Goal: Information Seeking & Learning: Learn about a topic

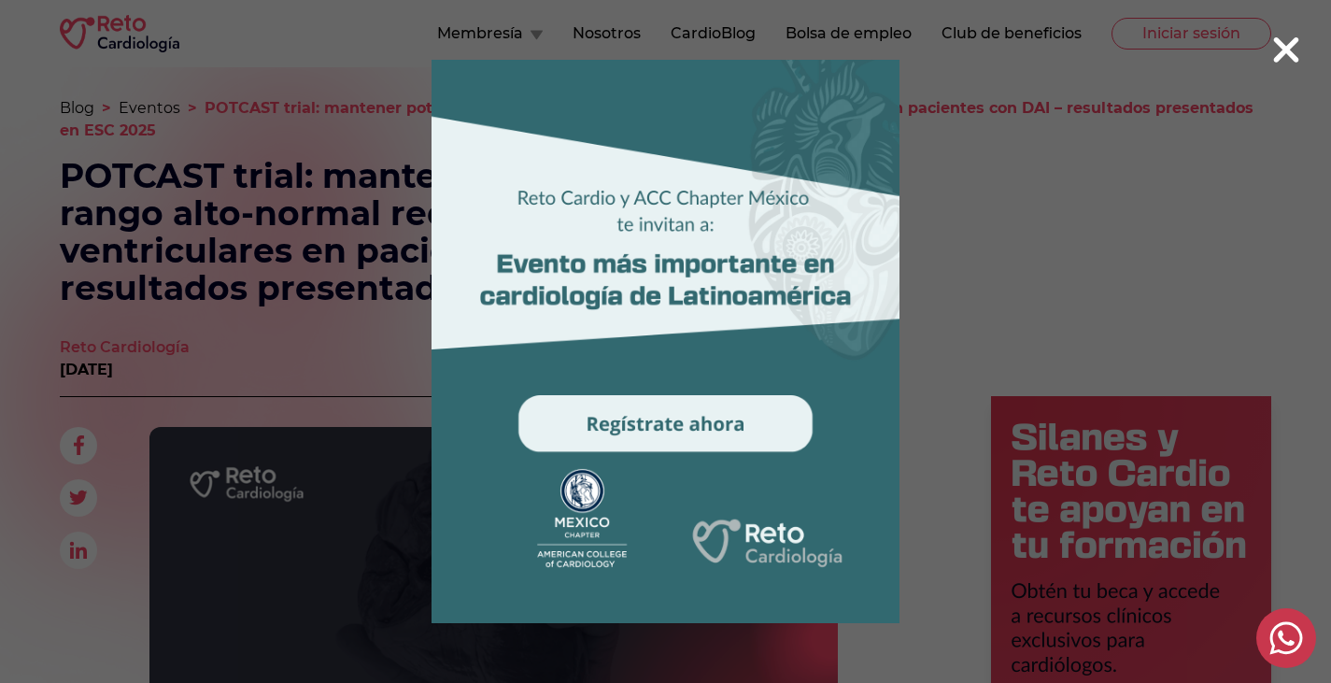
click at [1282, 47] on icon at bounding box center [1286, 49] width 25 height 25
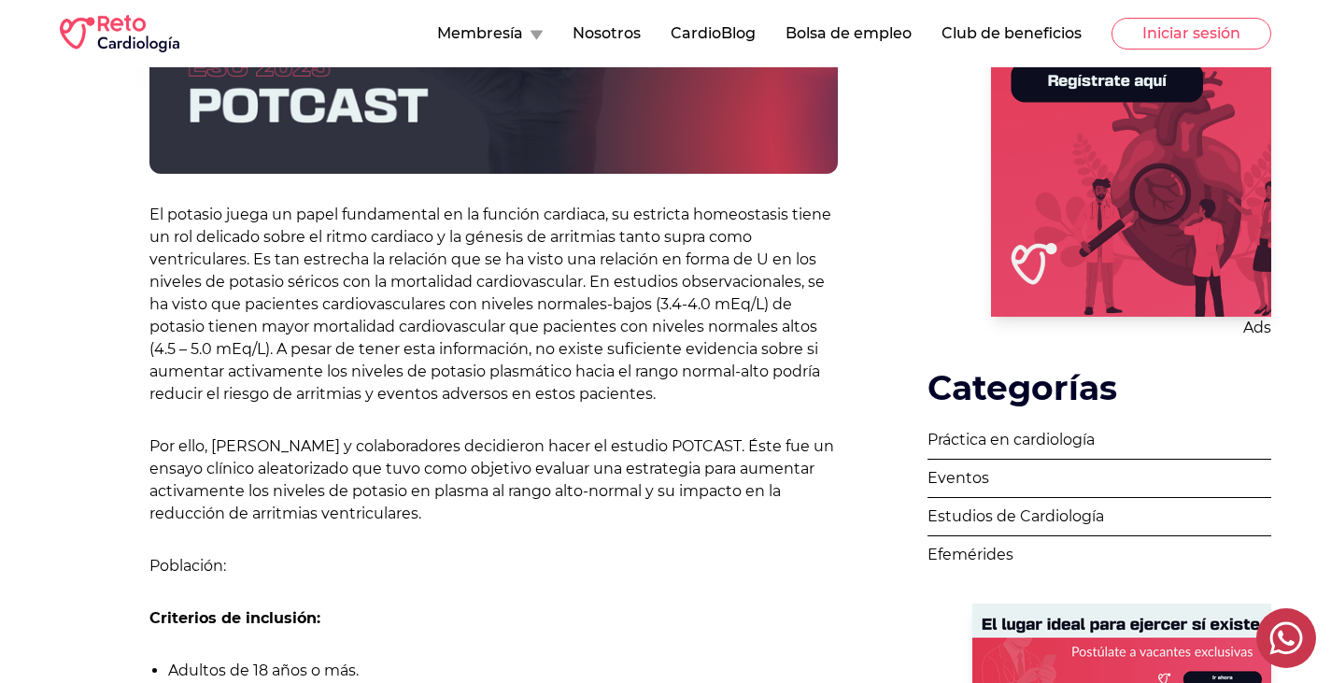
scroll to position [644, 0]
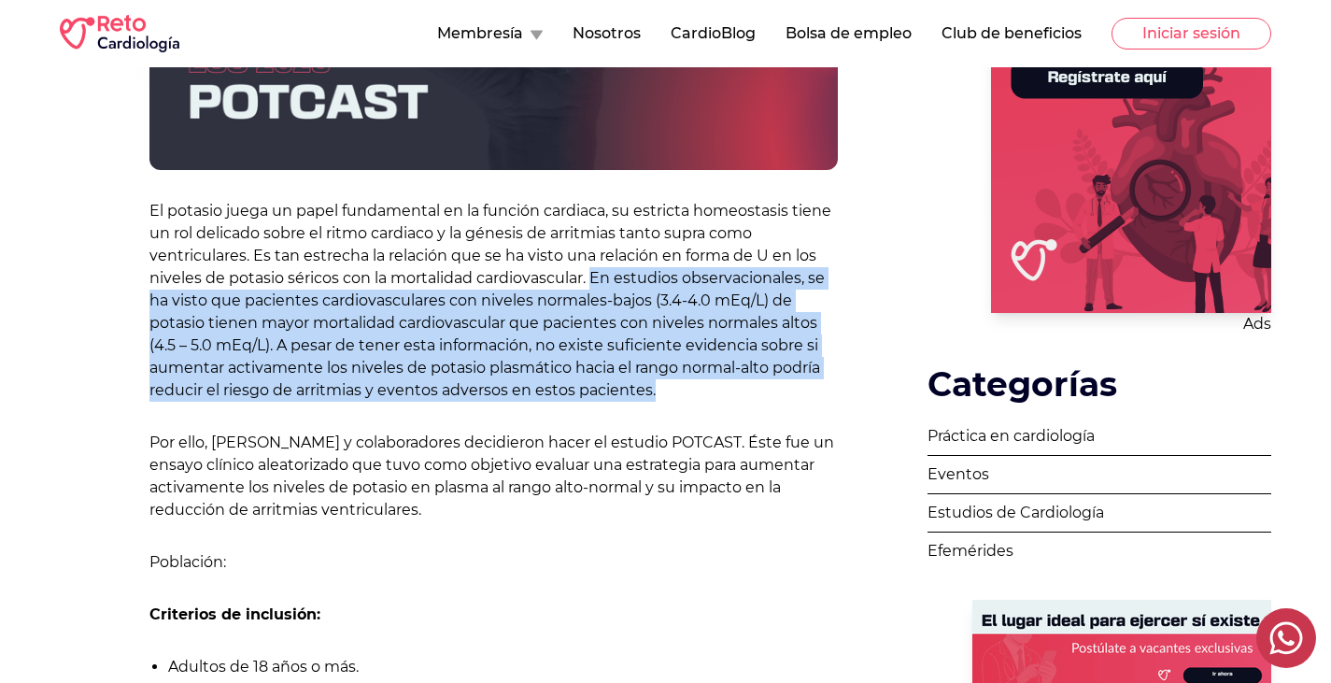
drag, startPoint x: 662, startPoint y: 393, endPoint x: 597, endPoint y: 274, distance: 136.3
click at [597, 274] on p "El potasio juega un papel fundamental en la función cardiaca, su estricta homeo…" at bounding box center [493, 301] width 688 height 202
copy p "En estudios observacionales, se ha visto que pacientes cardiovasculares con niv…"
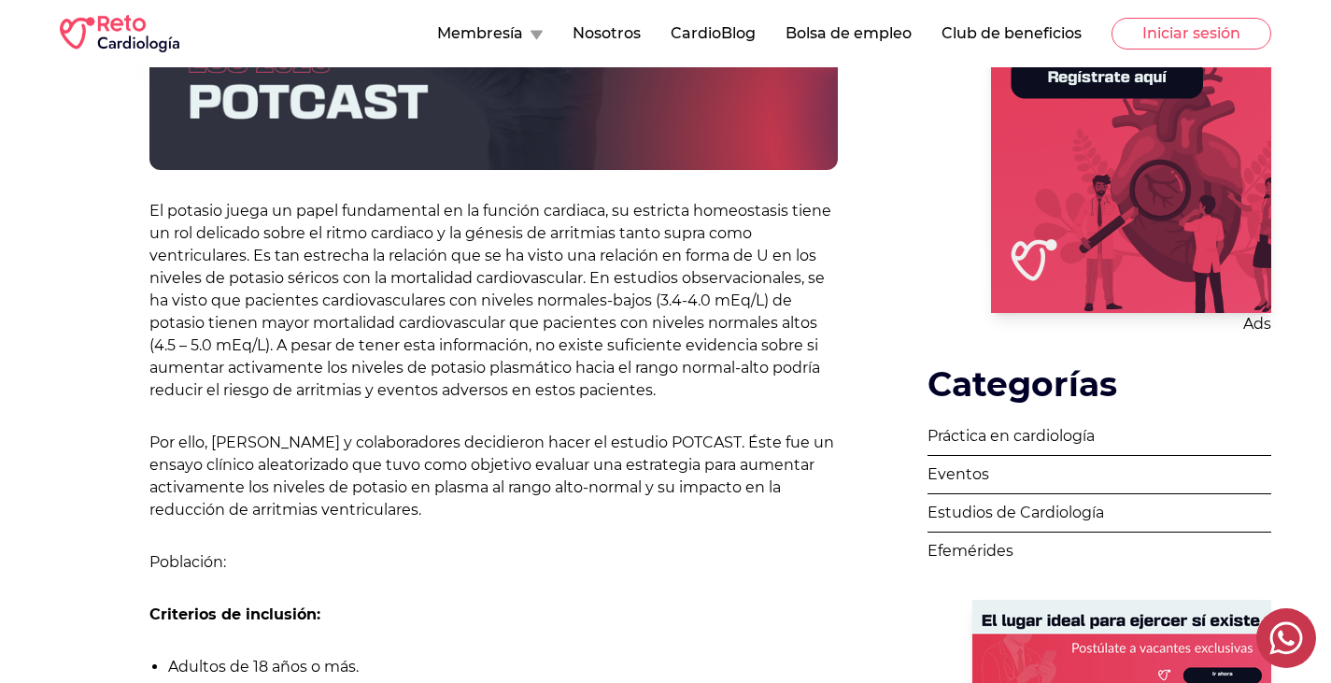
click at [631, 452] on p "Por ello, [PERSON_NAME] y colaboradores decidieron hacer el estudio POTCAST. És…" at bounding box center [493, 477] width 688 height 90
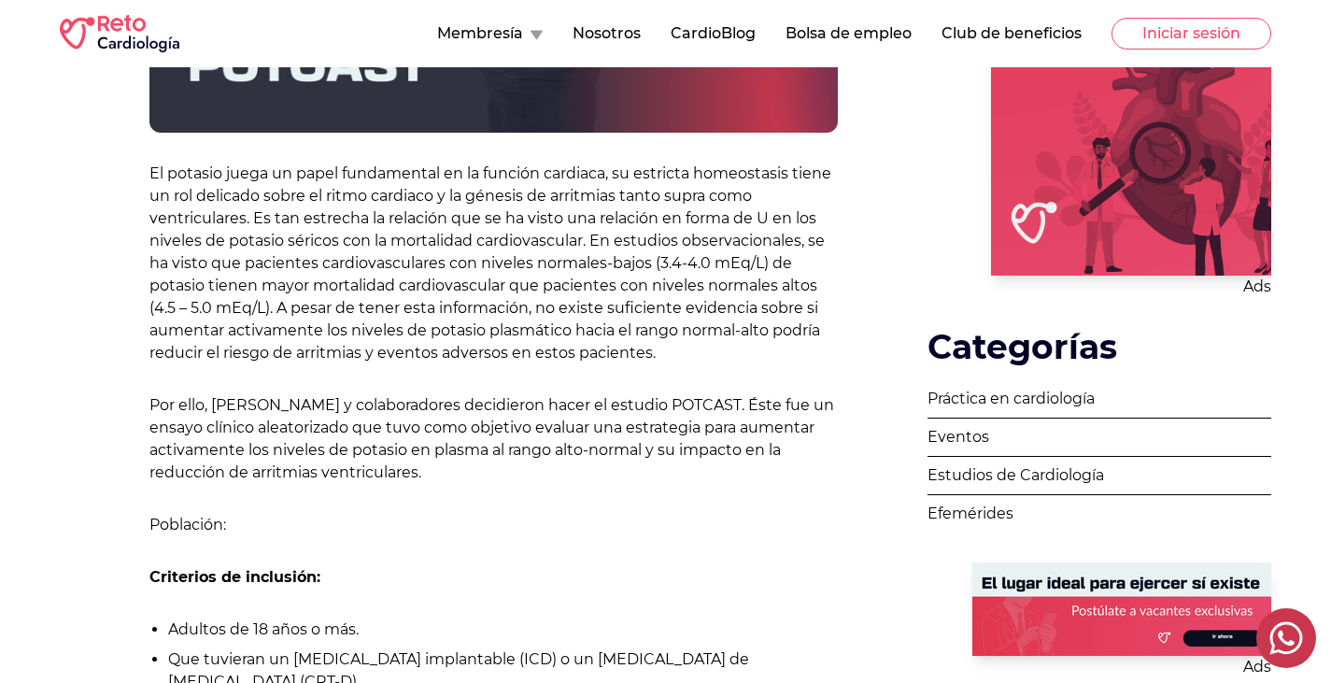
click at [631, 452] on p "Por ello, [PERSON_NAME] y colaboradores decidieron hacer el estudio POTCAST. És…" at bounding box center [493, 439] width 688 height 90
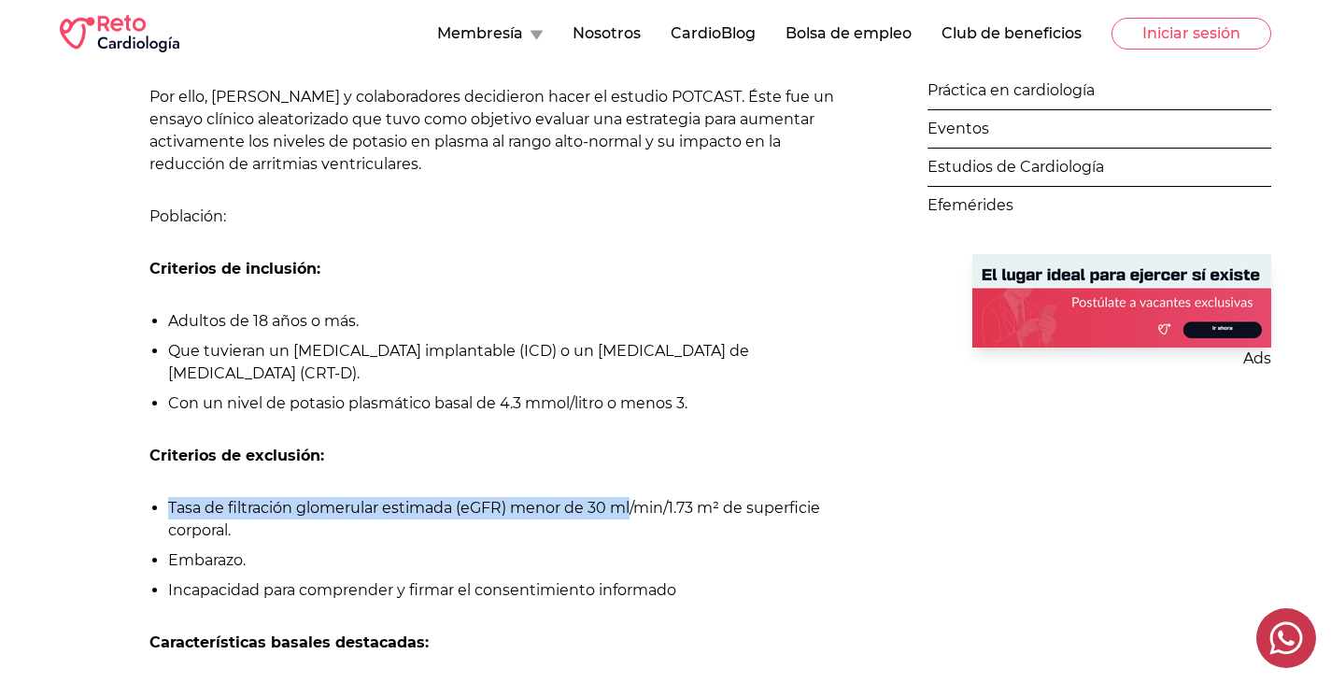
scroll to position [980, 0]
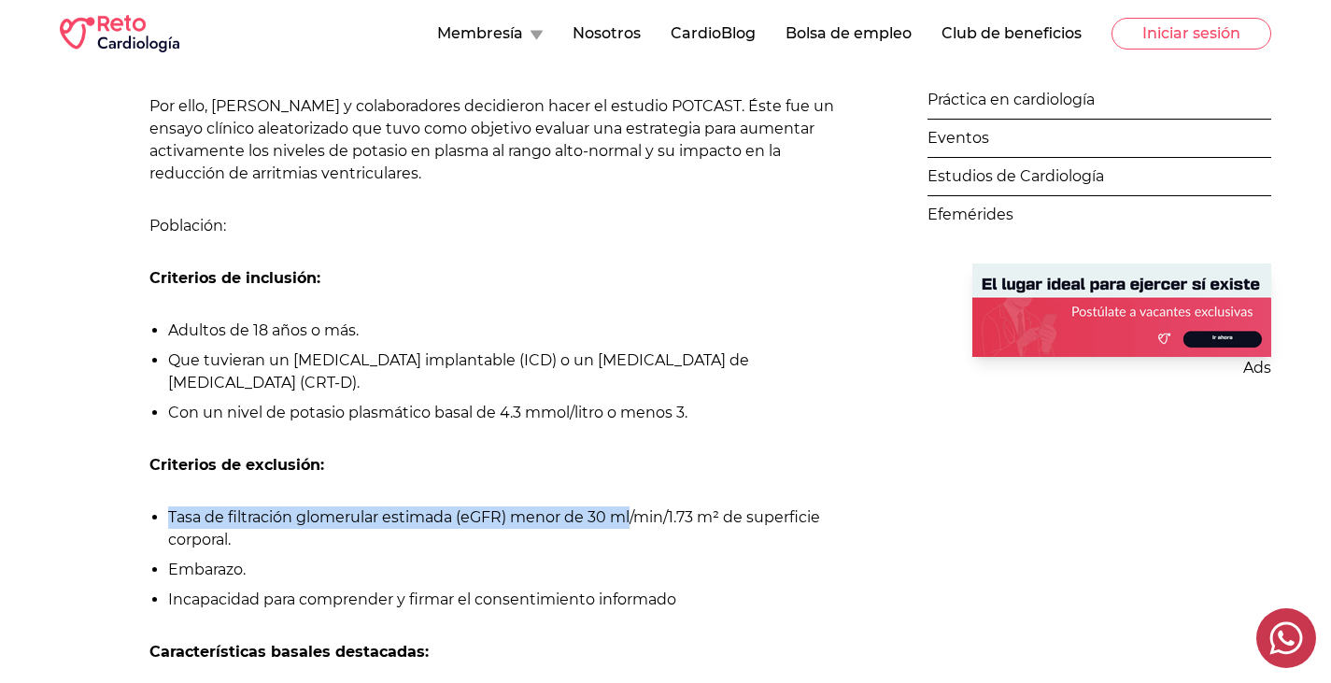
click at [416, 323] on li "Adultos de 18 años o más." at bounding box center [503, 330] width 670 height 22
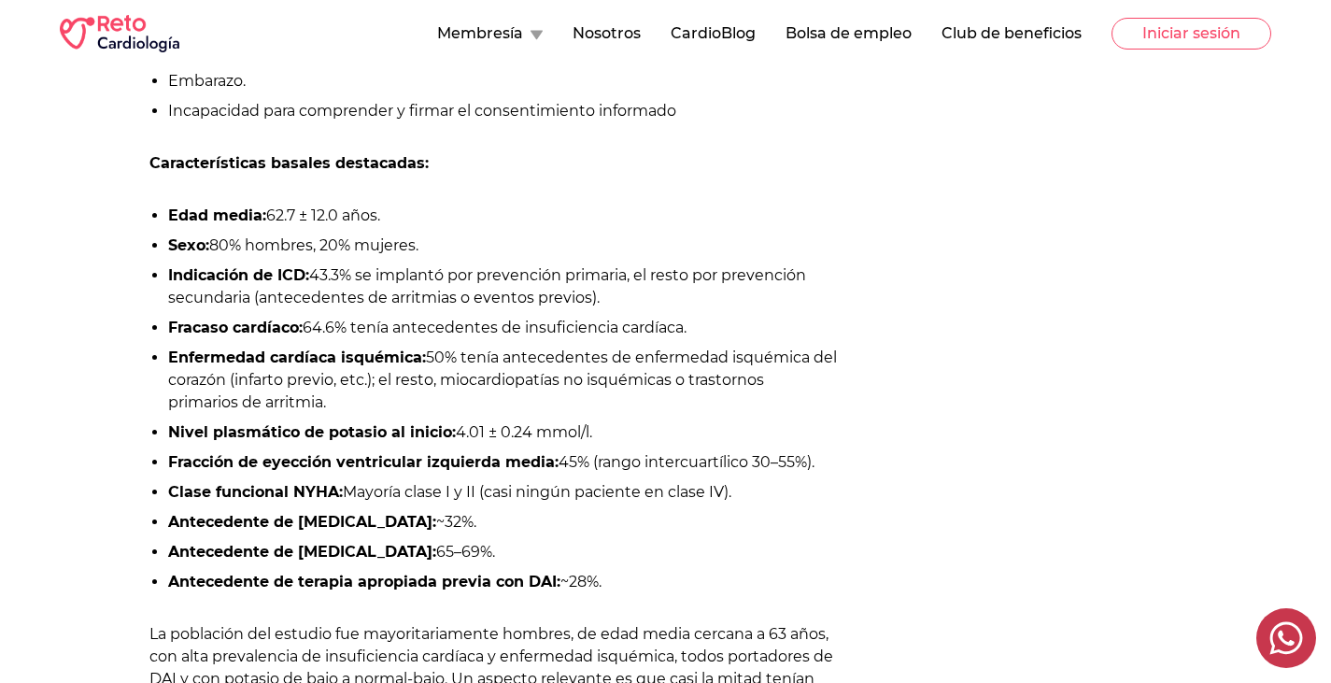
scroll to position [1466, 0]
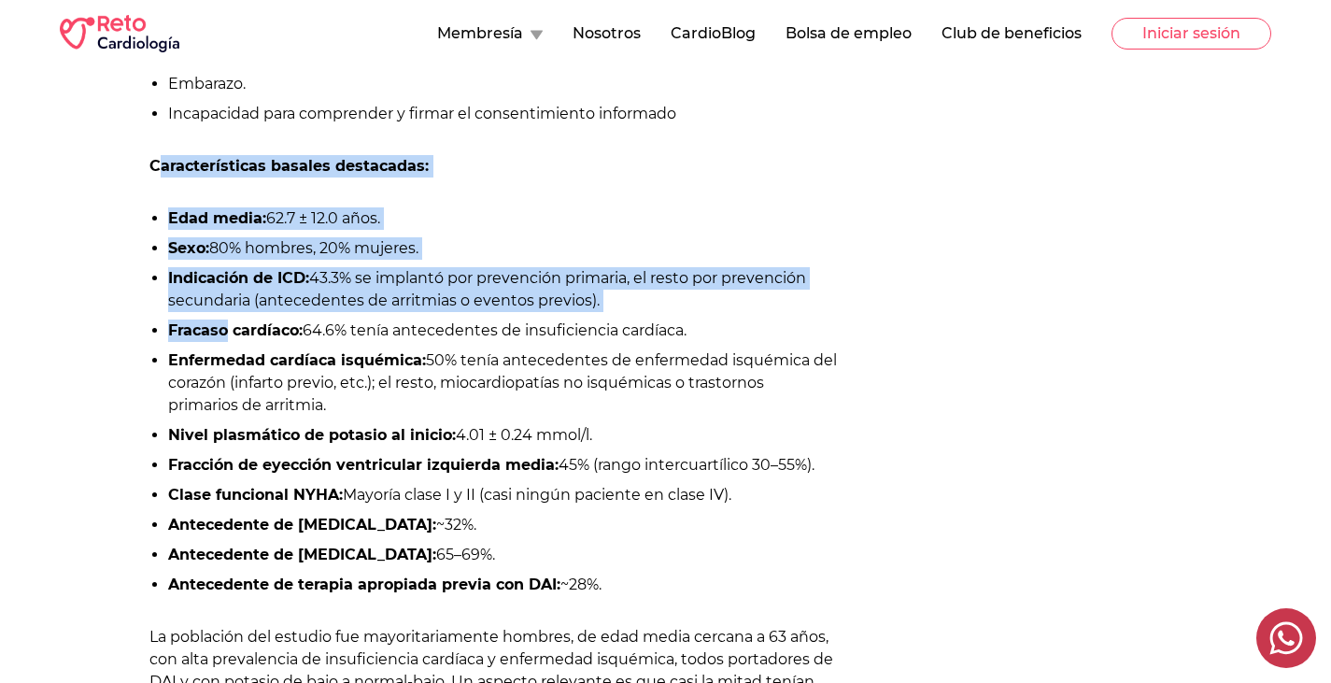
drag, startPoint x: 157, startPoint y: 169, endPoint x: 224, endPoint y: 319, distance: 163.9
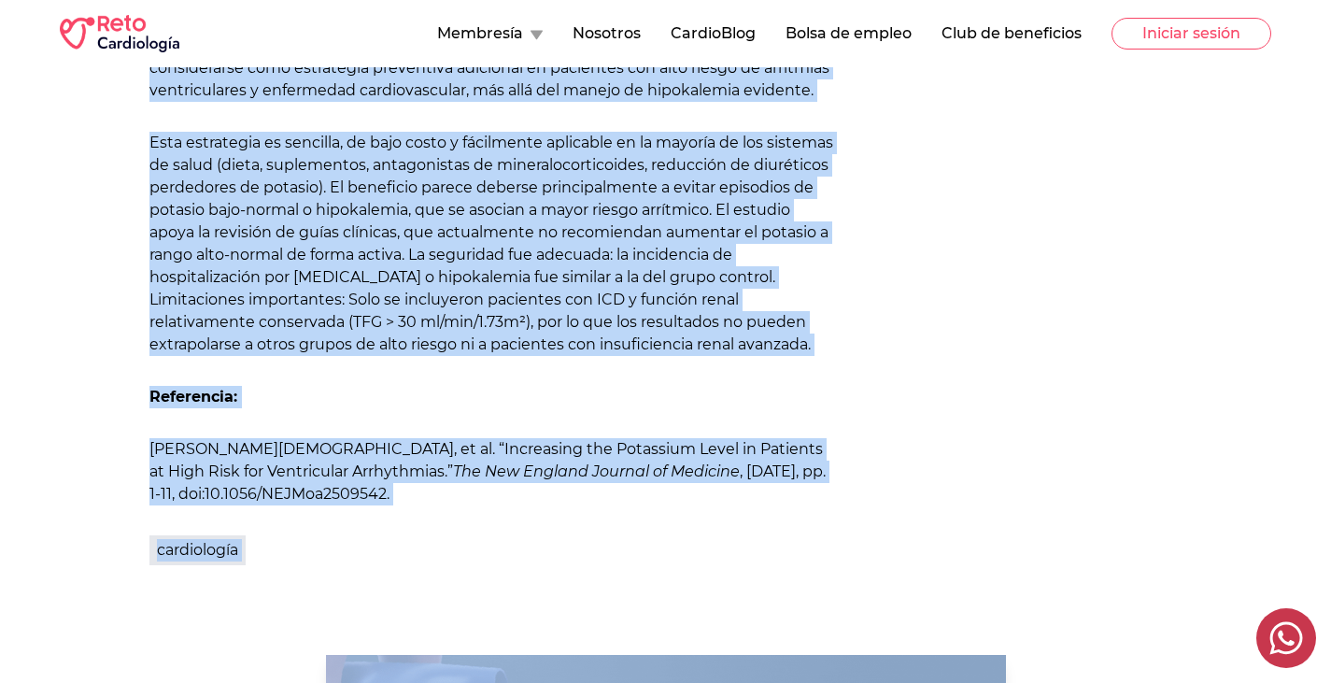
scroll to position [4630, 0]
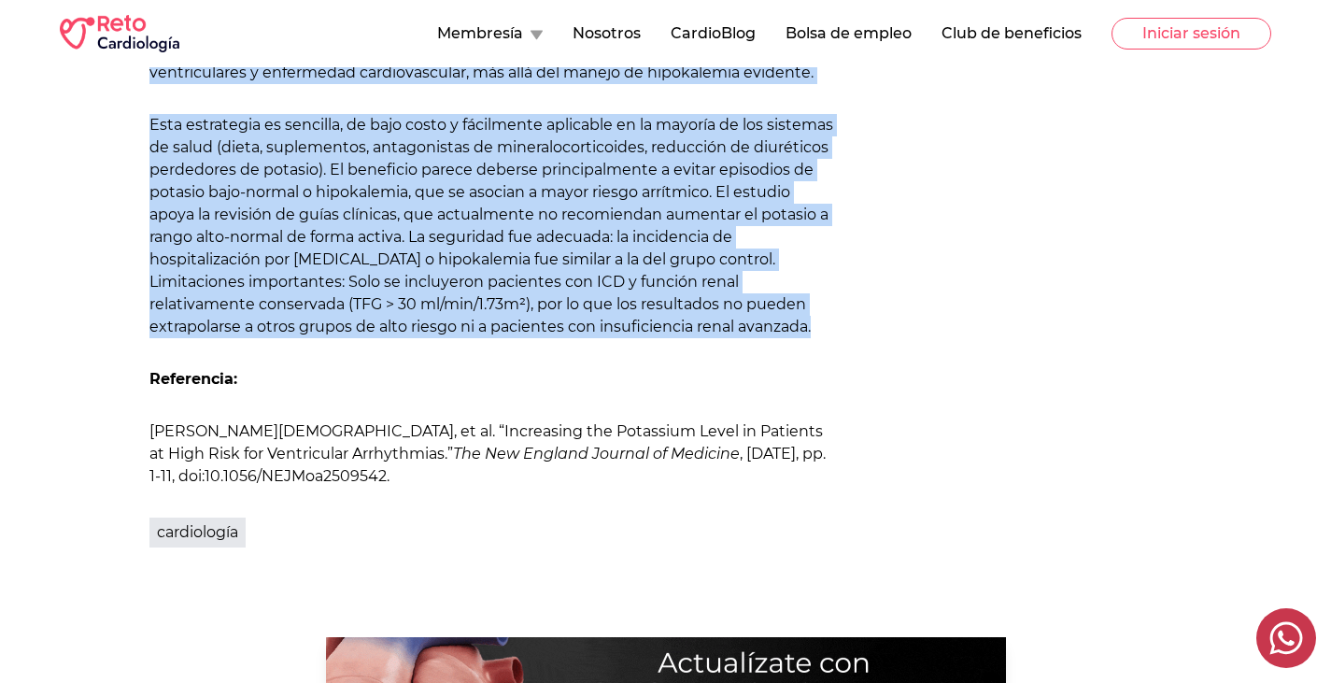
drag, startPoint x: 151, startPoint y: 168, endPoint x: 815, endPoint y: 303, distance: 677.6
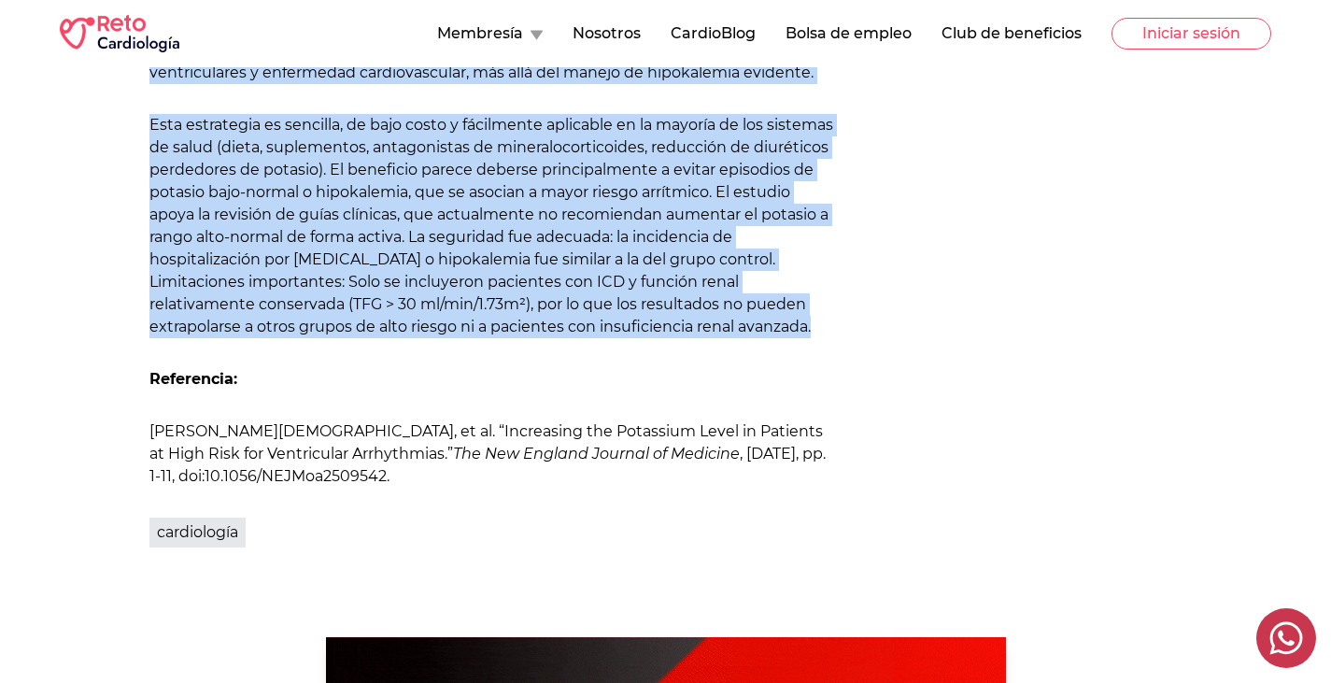
copy div "Loremipsumdolor sitamet consectetu: Adip elits: 47.2 ± 96.1 doei. Temp: 45% inc…"
